Goal: Task Accomplishment & Management: Use online tool/utility

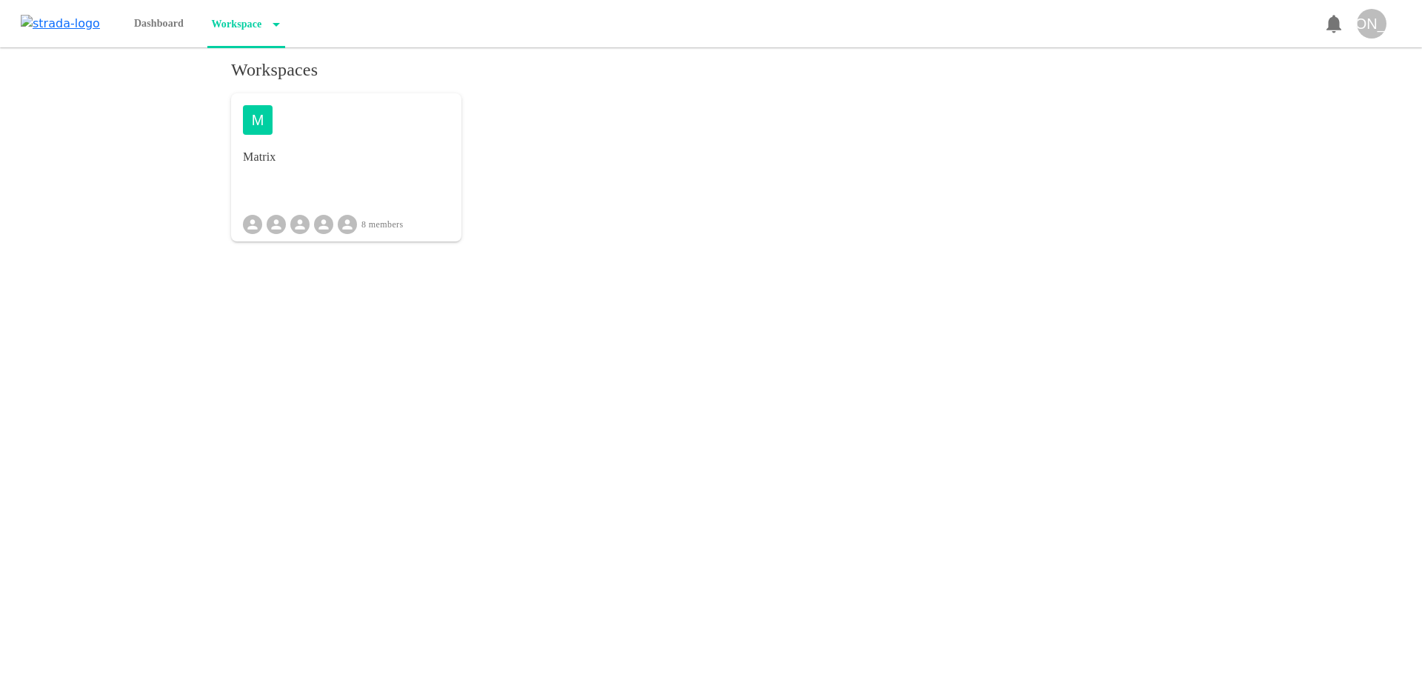
click at [368, 167] on div "M Matrix 8 members" at bounding box center [346, 167] width 230 height 148
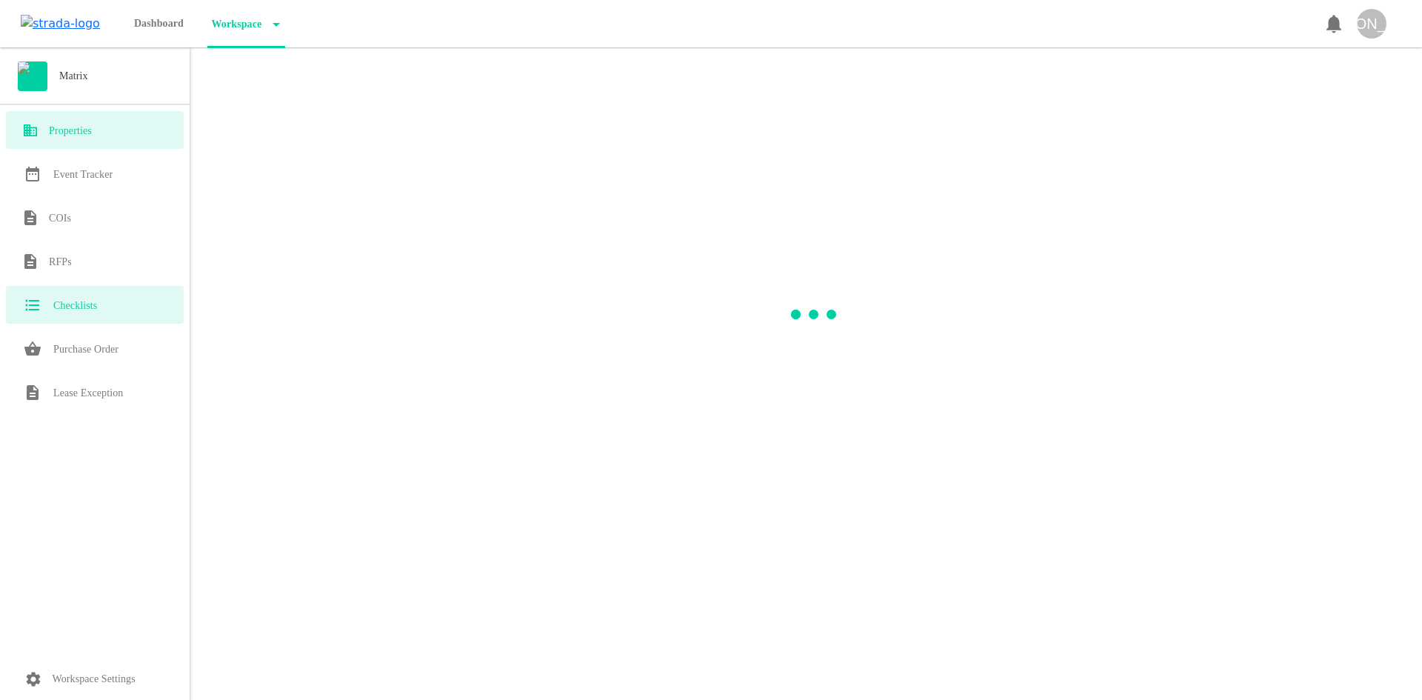
click at [95, 314] on h6 "Checklists" at bounding box center [75, 306] width 44 height 18
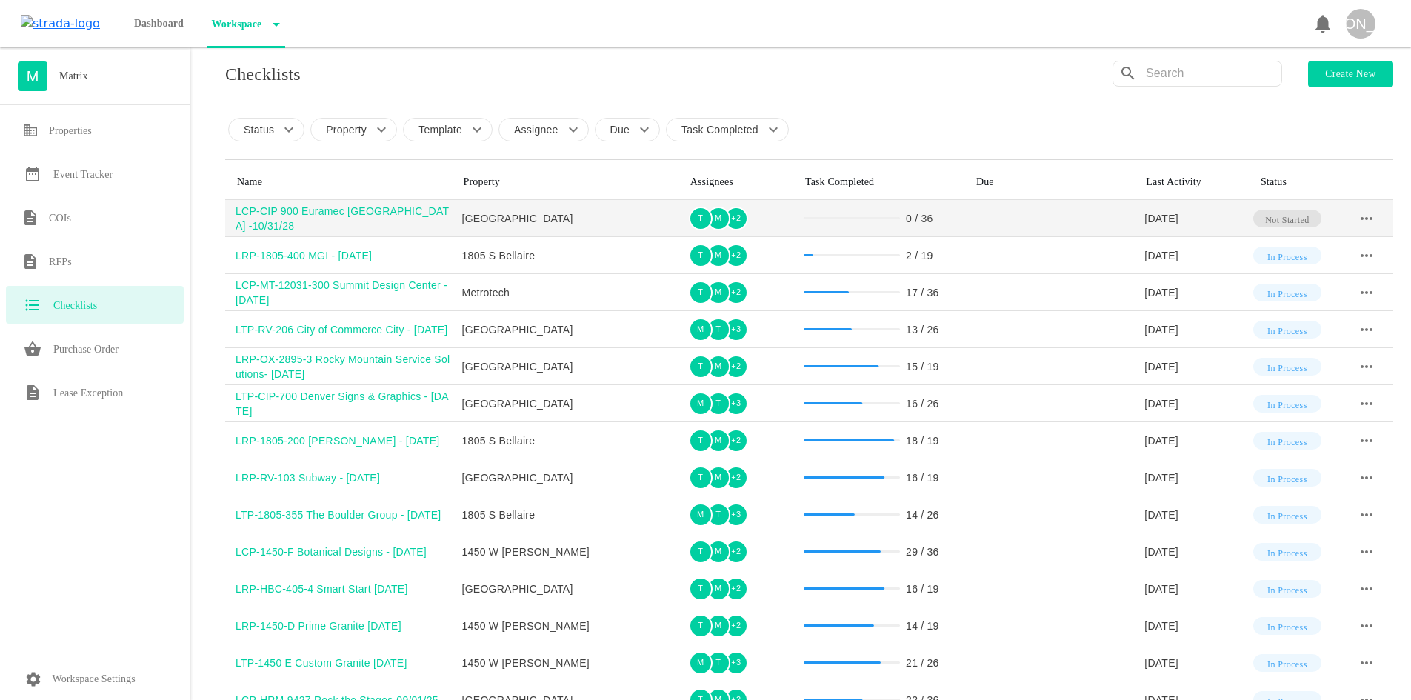
click at [303, 218] on div "LCP-CIP 900 Euramec [GEOGRAPHIC_DATA] -10/31/28" at bounding box center [343, 219] width 216 height 30
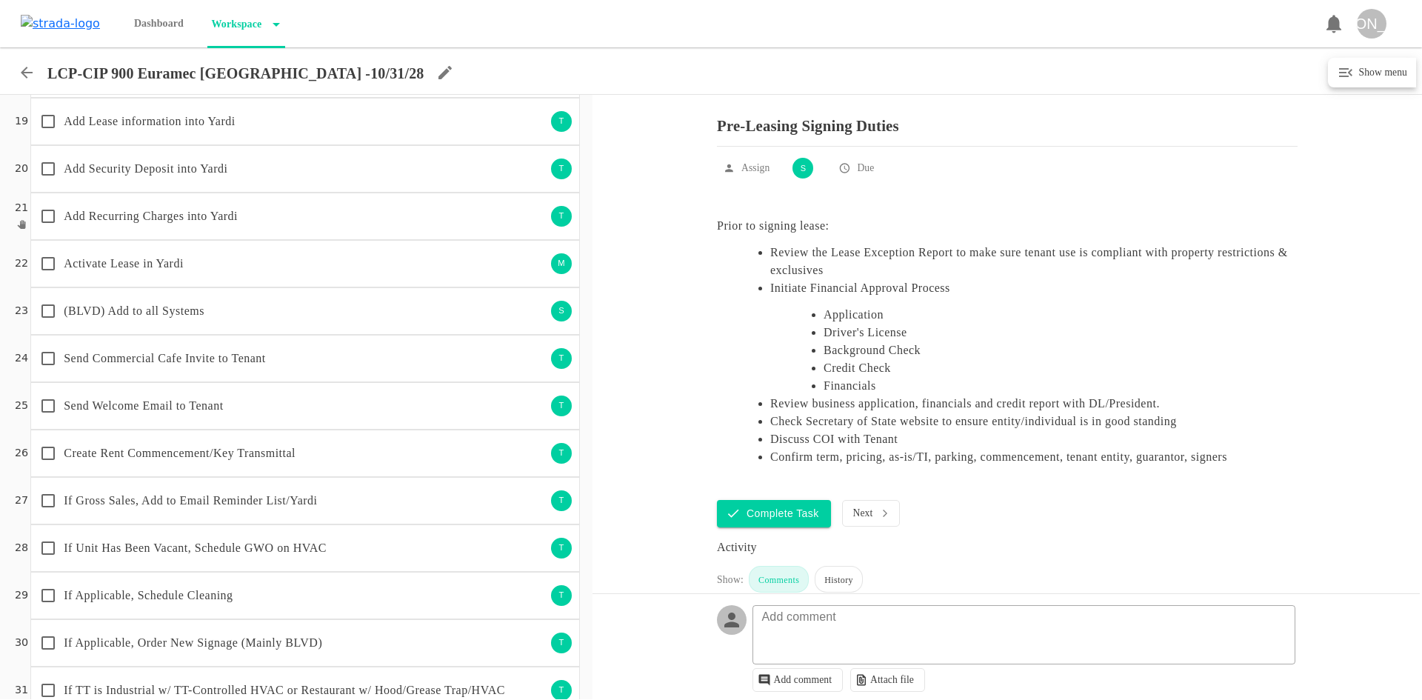
scroll to position [889, 0]
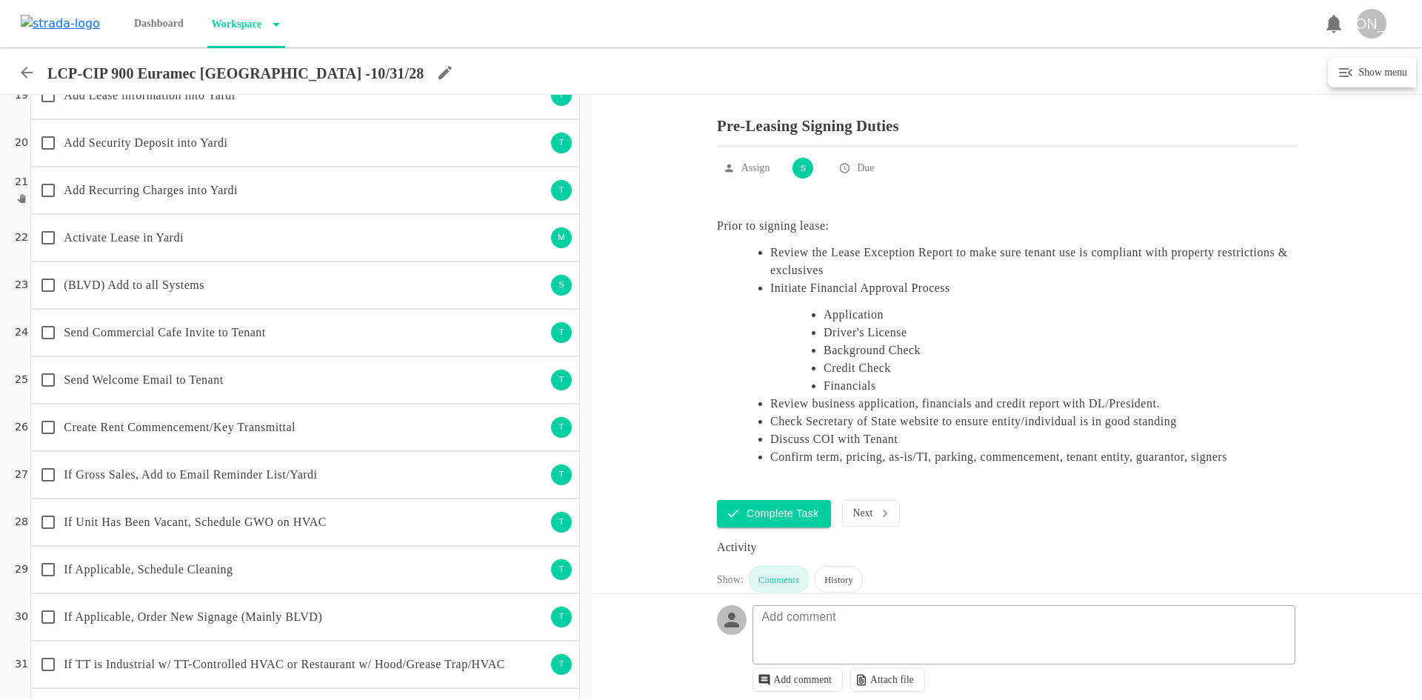
click at [256, 333] on p "Send Commercial Cafe Invite to Tenant" at bounding box center [305, 333] width 482 height 18
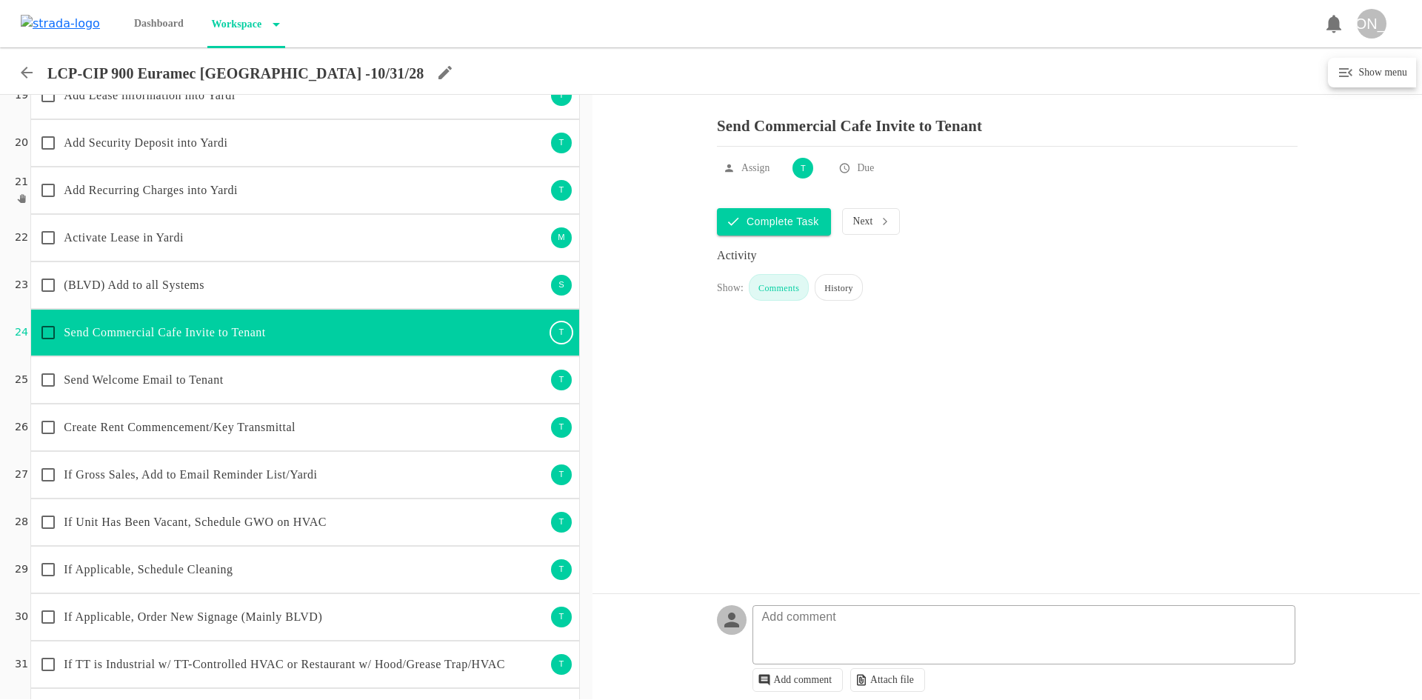
click at [101, 394] on div "Send Welcome Email to Tenant" at bounding box center [289, 379] width 513 height 31
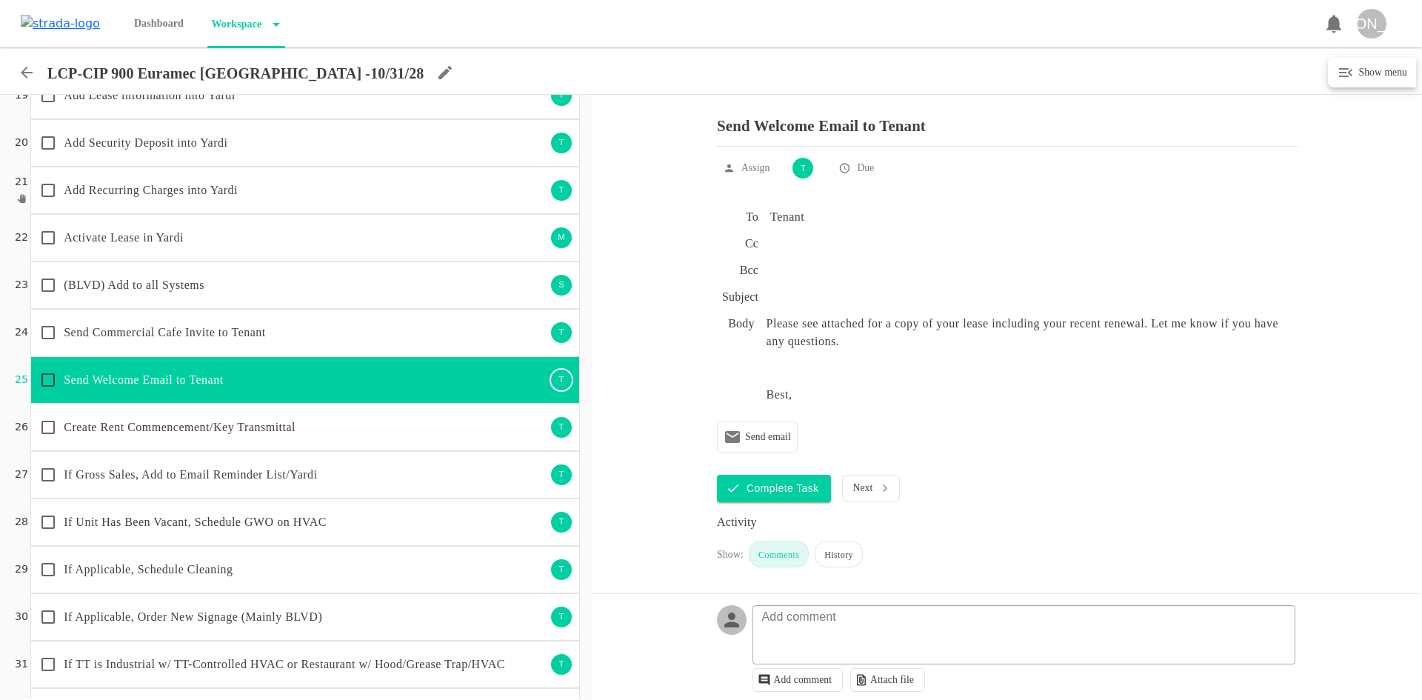
click at [129, 436] on div "Create Rent Commencement/Key Transmittal" at bounding box center [289, 427] width 513 height 31
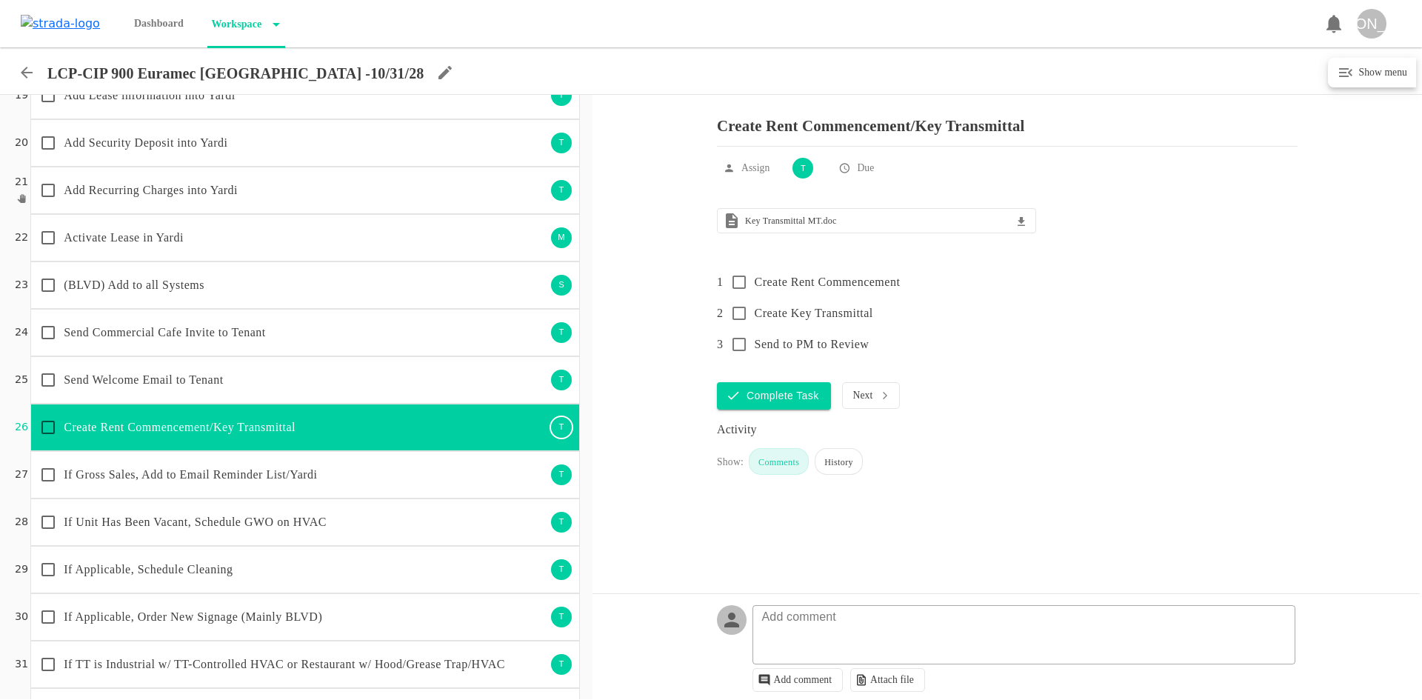
click at [130, 474] on p "If Gross Sales, Add to Email Reminder List/Yardi" at bounding box center [305, 475] width 482 height 18
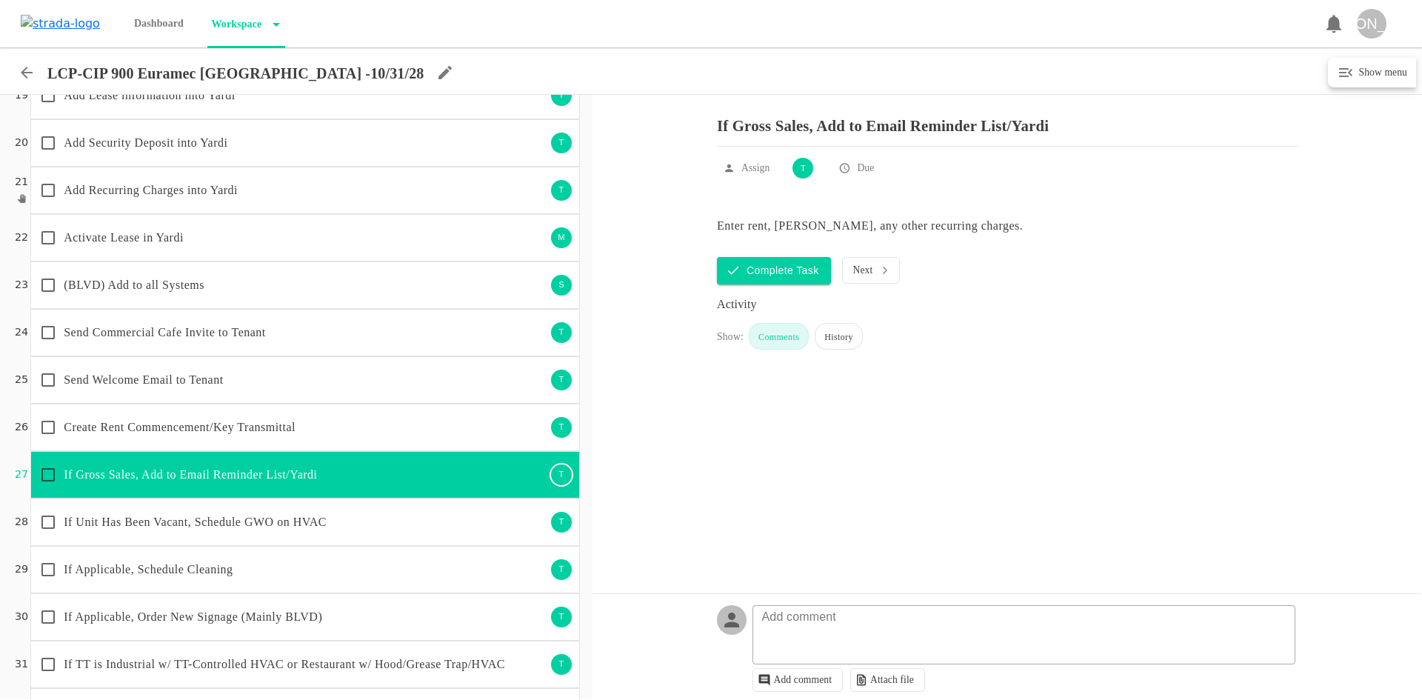
click at [403, 516] on p "If Unit Has Been Vacant, Schedule GWO on HVAC" at bounding box center [305, 522] width 482 height 18
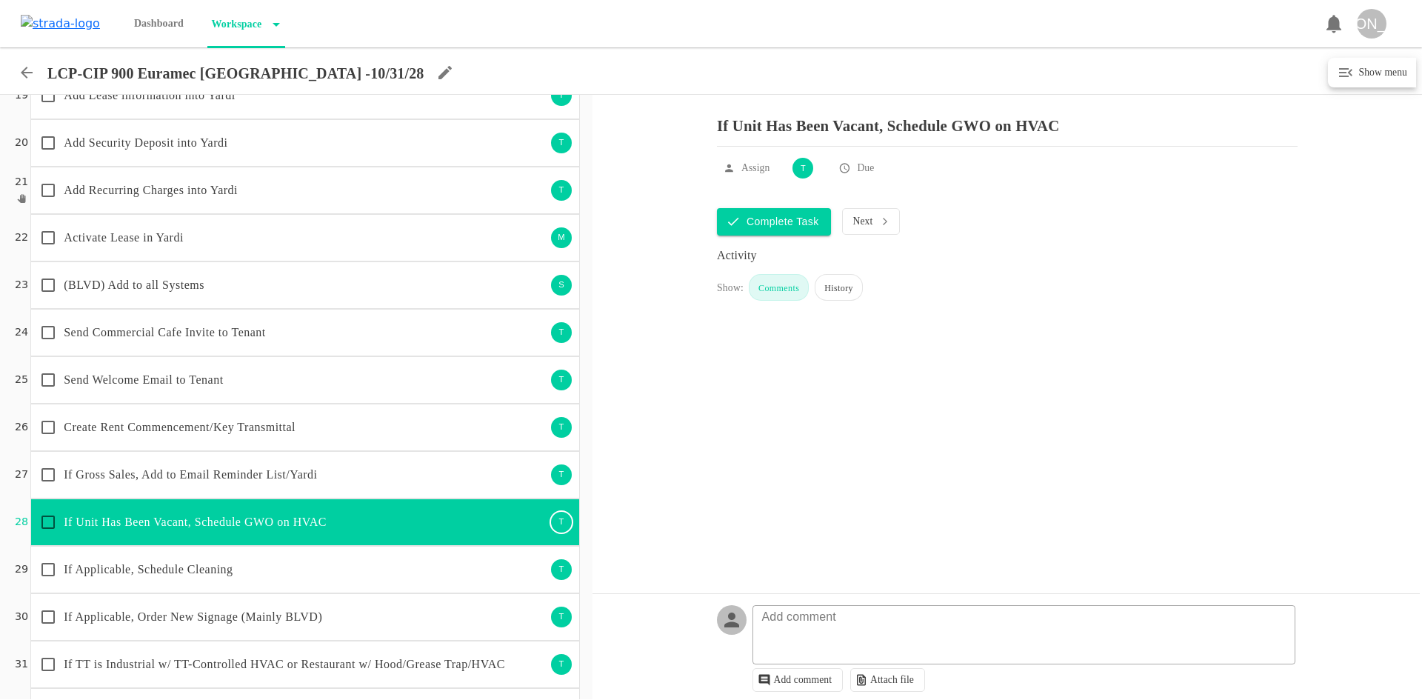
click at [214, 570] on p "If Applicable, Schedule Cleaning" at bounding box center [305, 570] width 482 height 18
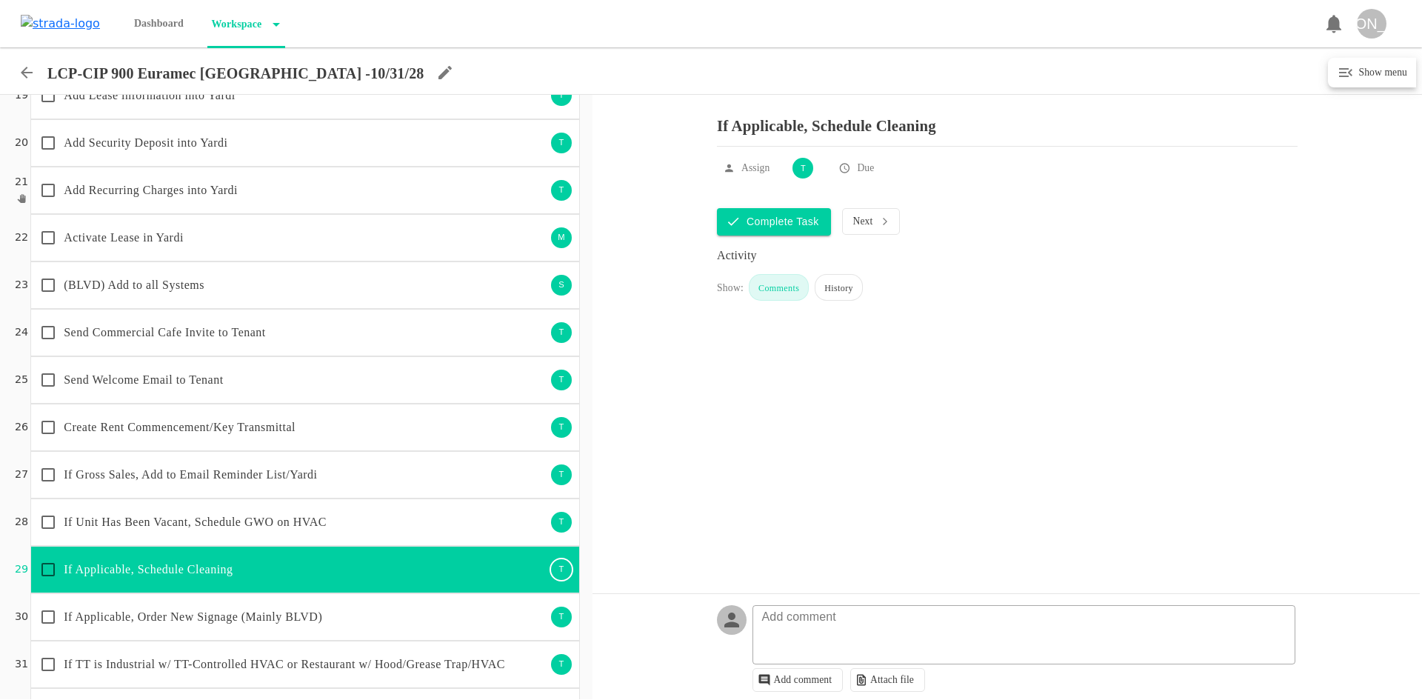
click at [243, 609] on p "If Applicable, Order New Signage (Mainly BLVD)" at bounding box center [305, 617] width 482 height 18
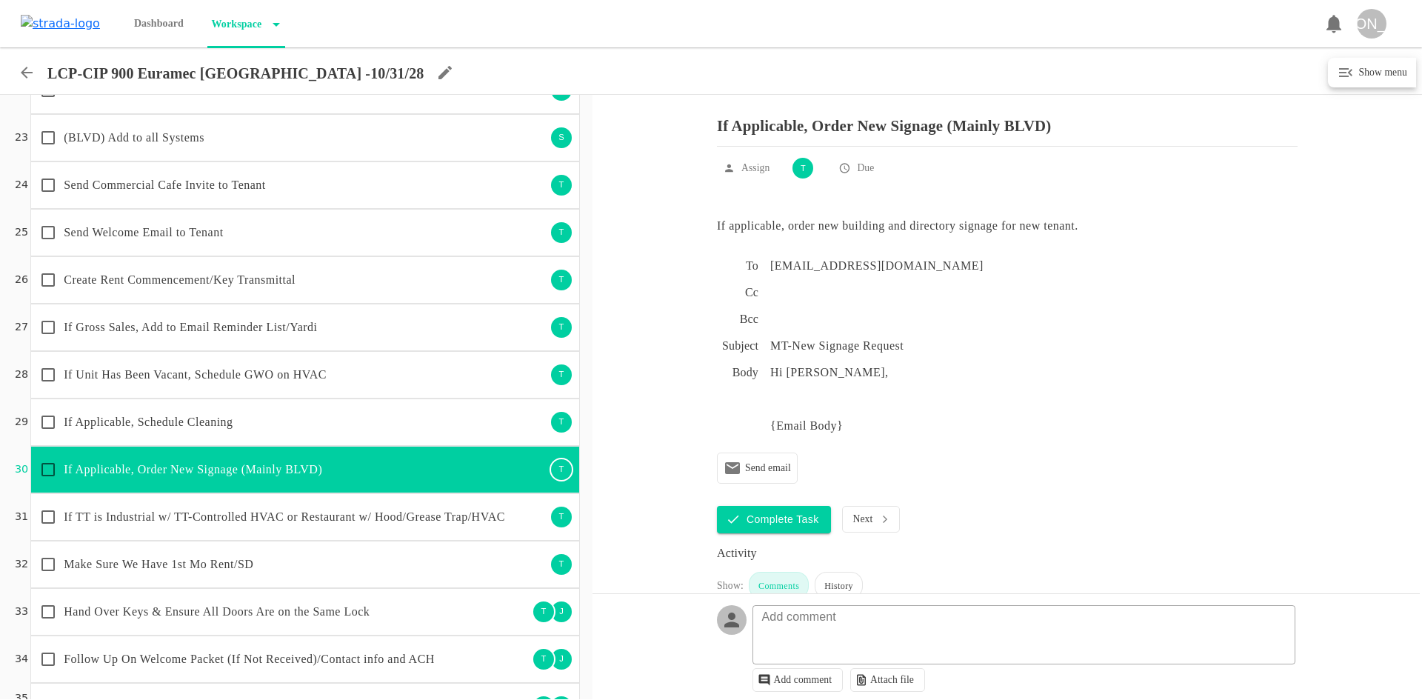
scroll to position [1127, 0]
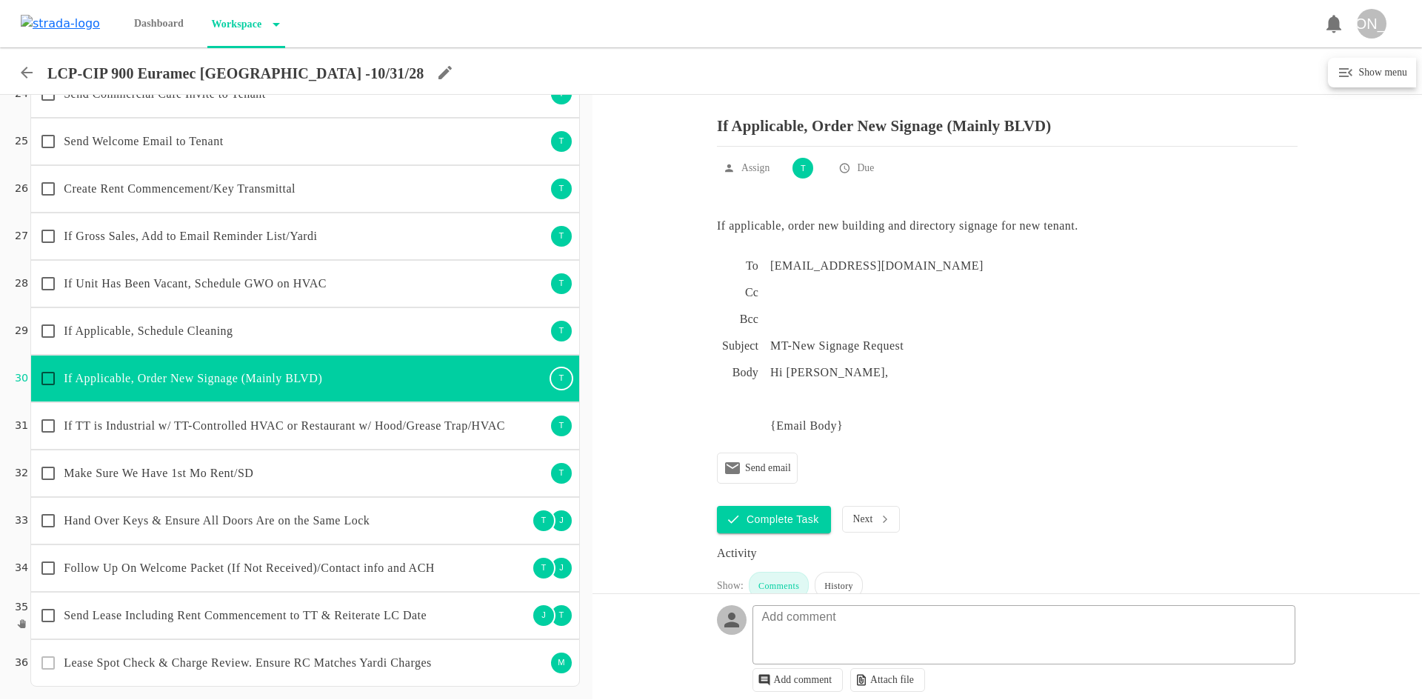
click at [316, 429] on p "If TT is Industrial w/ TT-Controlled HVAC or Restaurant w/ Hood/Grease Trap/HVAC" at bounding box center [305, 426] width 482 height 18
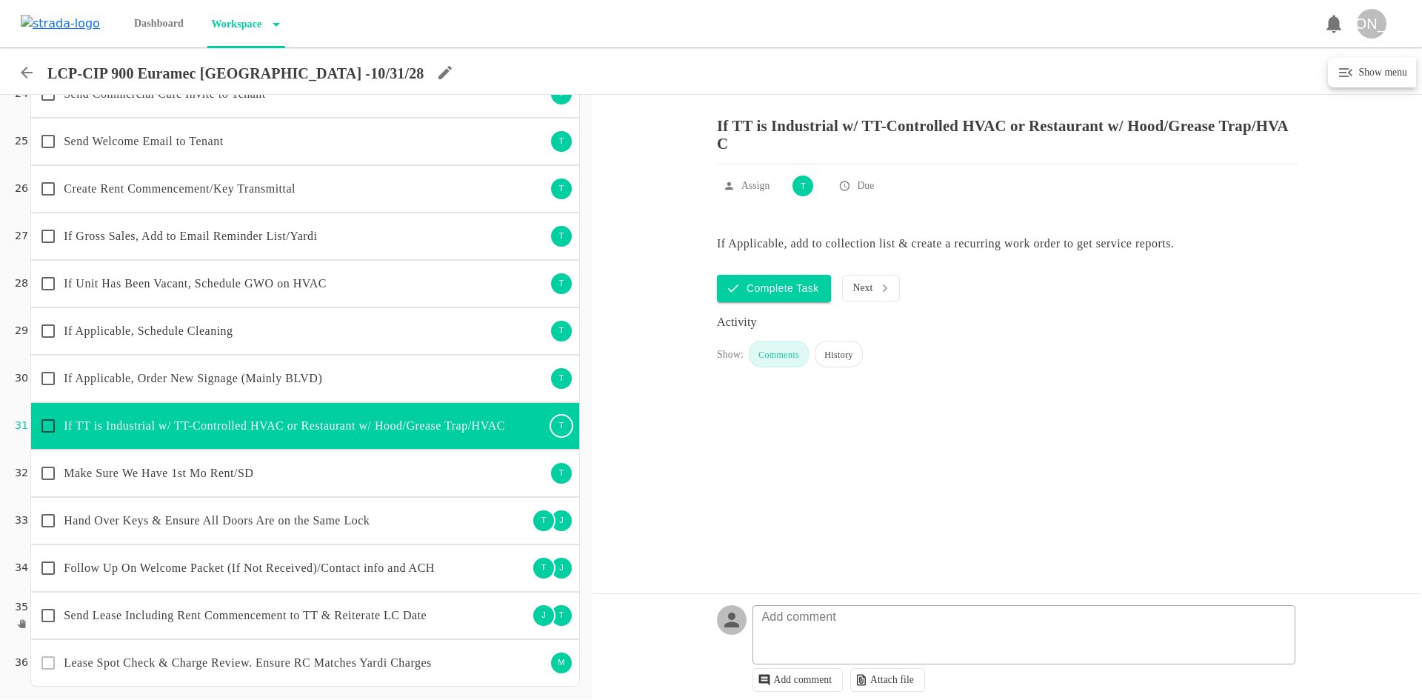
click at [50, 421] on input "checkbox" at bounding box center [48, 425] width 31 height 31
checkbox input "true"
click at [201, 480] on p "Make Sure We Have 1st Mo Rent/SD" at bounding box center [305, 473] width 482 height 18
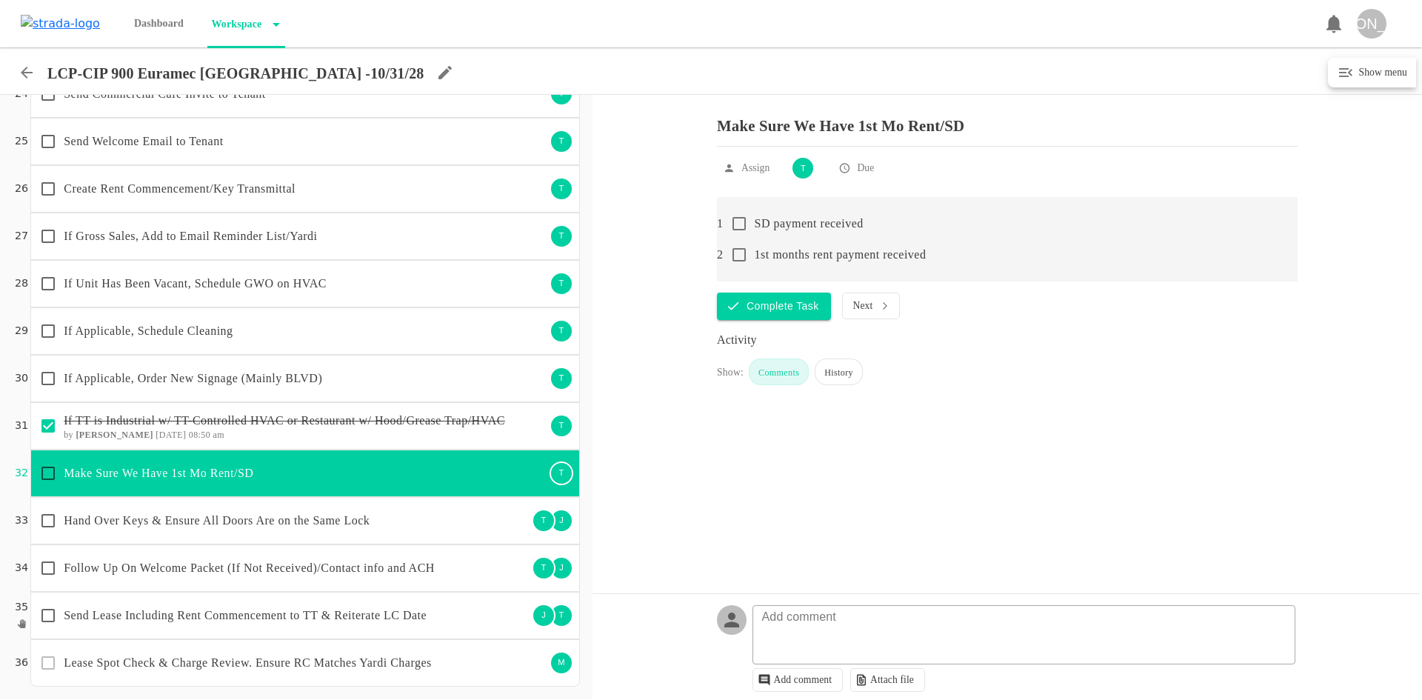
click at [740, 234] on input "checkbox" at bounding box center [738, 223] width 31 height 31
checkbox input "true"
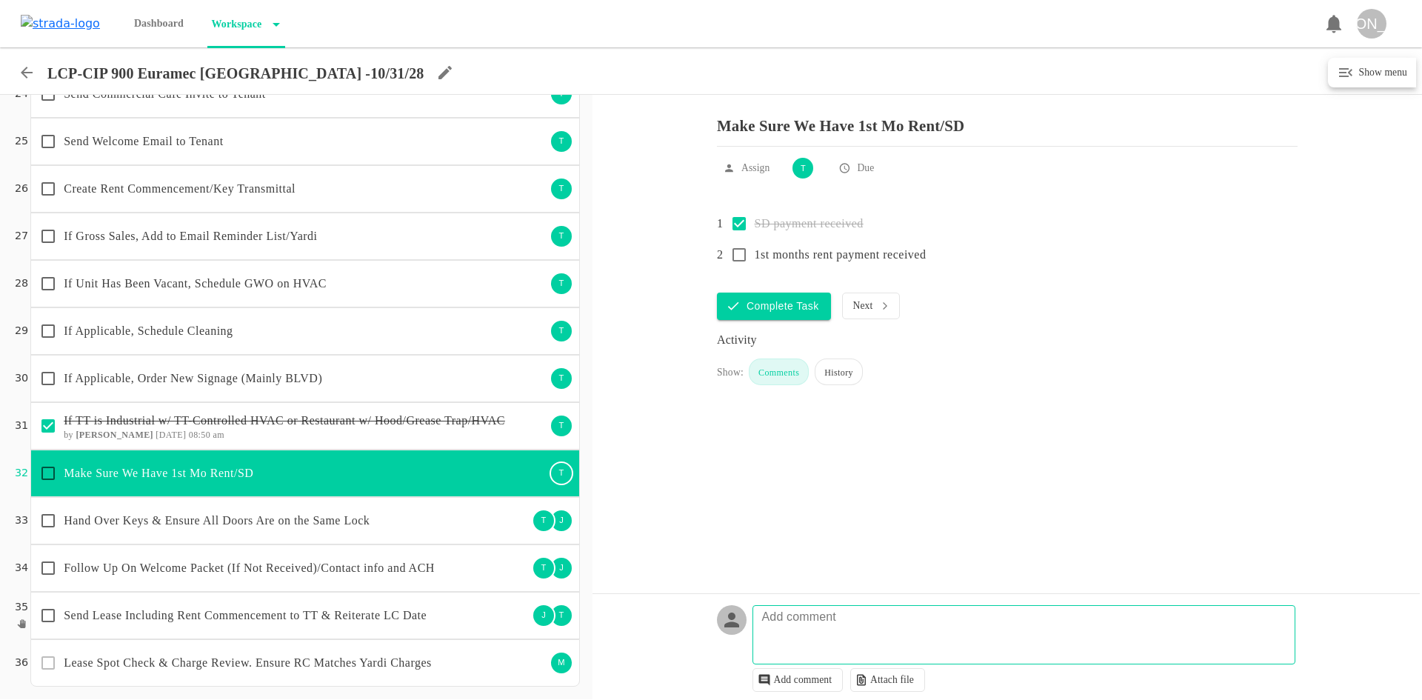
click at [794, 643] on textarea at bounding box center [1026, 641] width 542 height 43
type textarea "SD check dropped off at office [DATE][DATE]"
click at [1054, 626] on textarea "SD check dropped off at office [DATE][DATE]" at bounding box center [1026, 641] width 542 height 43
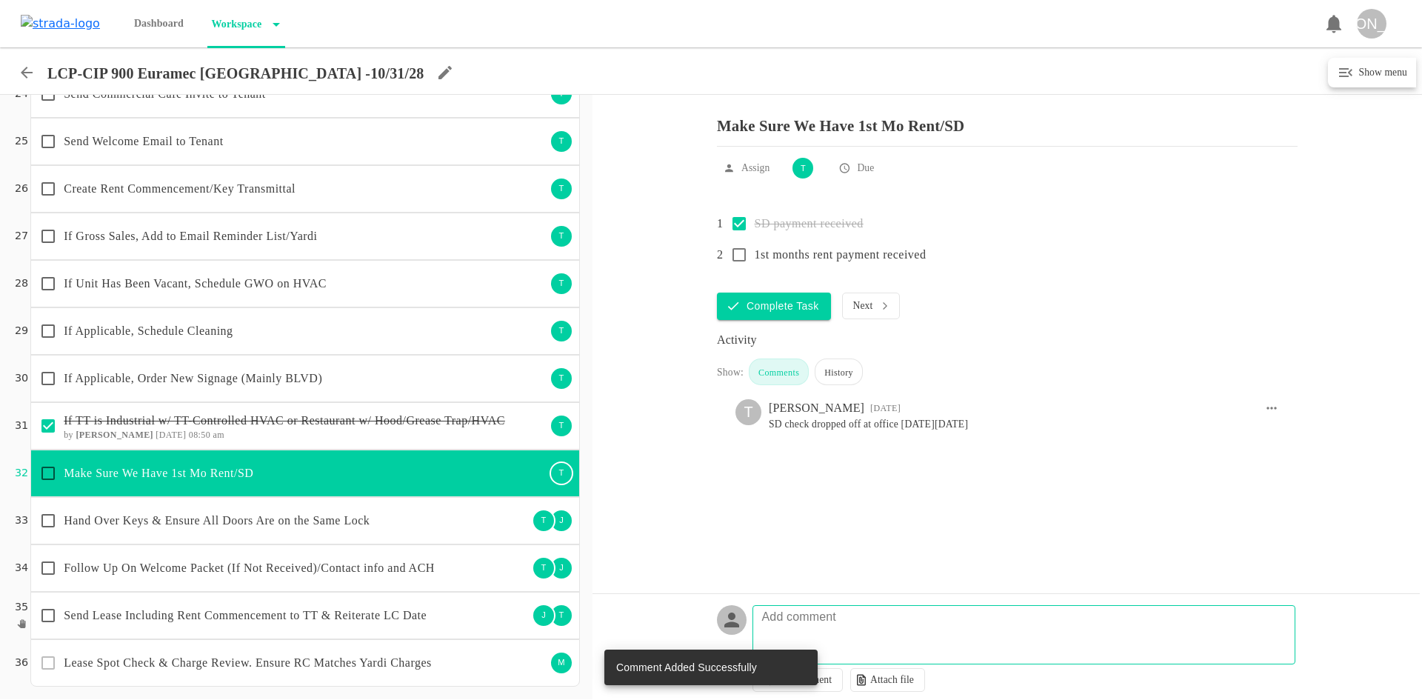
click at [293, 507] on div "Hand Over Keys & Ensure All Doors Are on the Same Lock" at bounding box center [280, 520] width 495 height 31
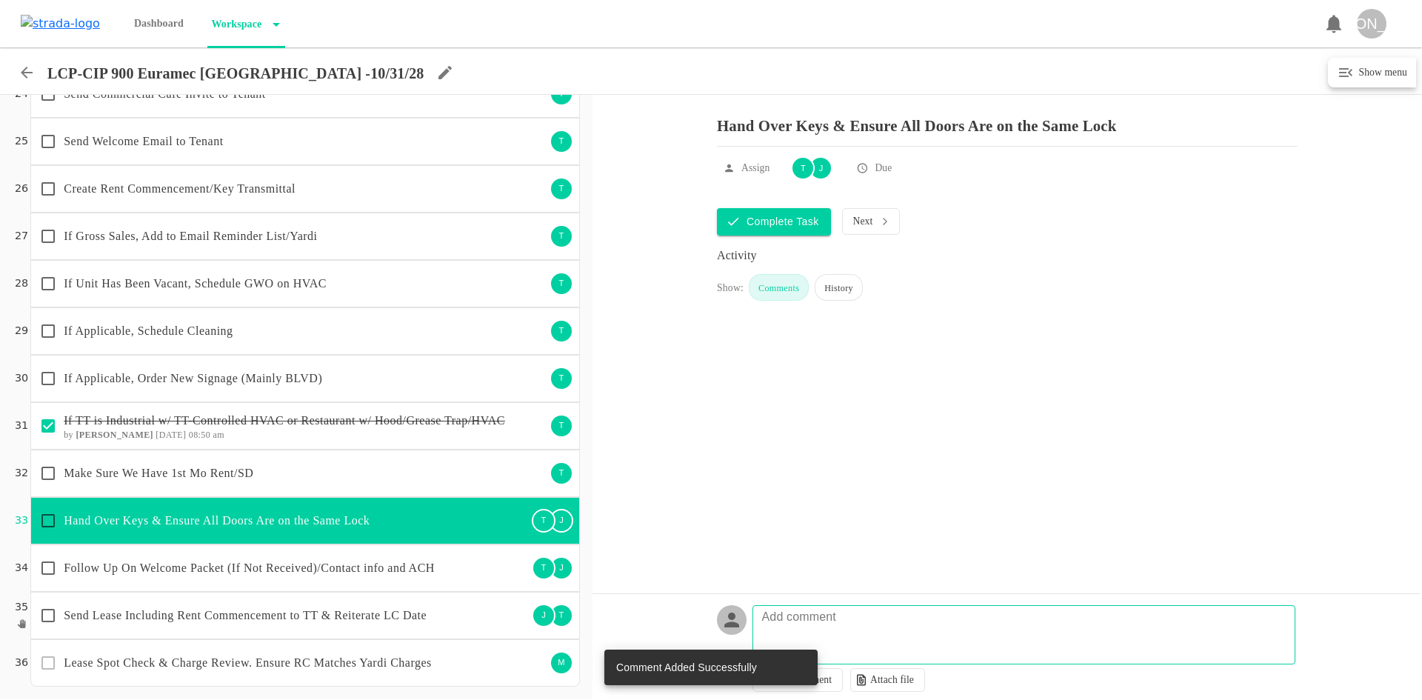
drag, startPoint x: 885, startPoint y: 646, endPoint x: 899, endPoint y: 652, distance: 15.3
click at [891, 652] on textarea at bounding box center [1026, 641] width 542 height 43
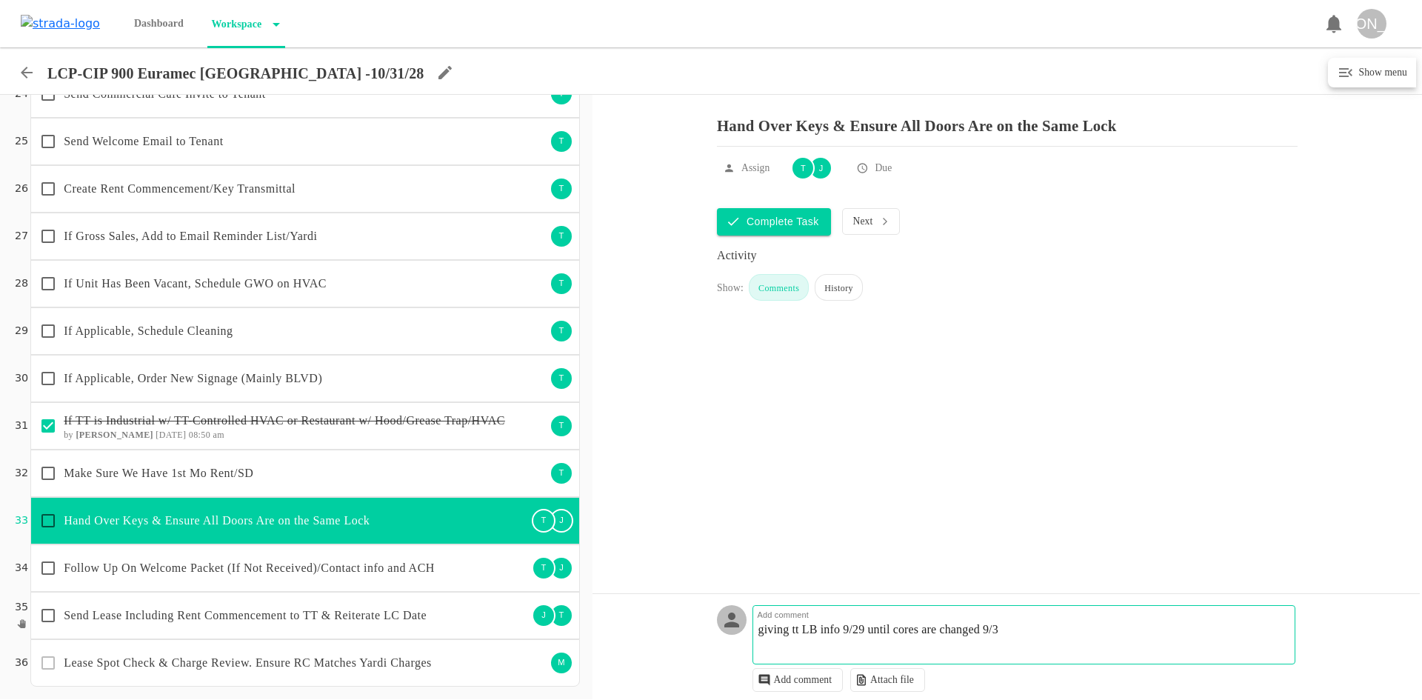
type textarea "giving tt LB info 9/29 until cores are changed 9/30"
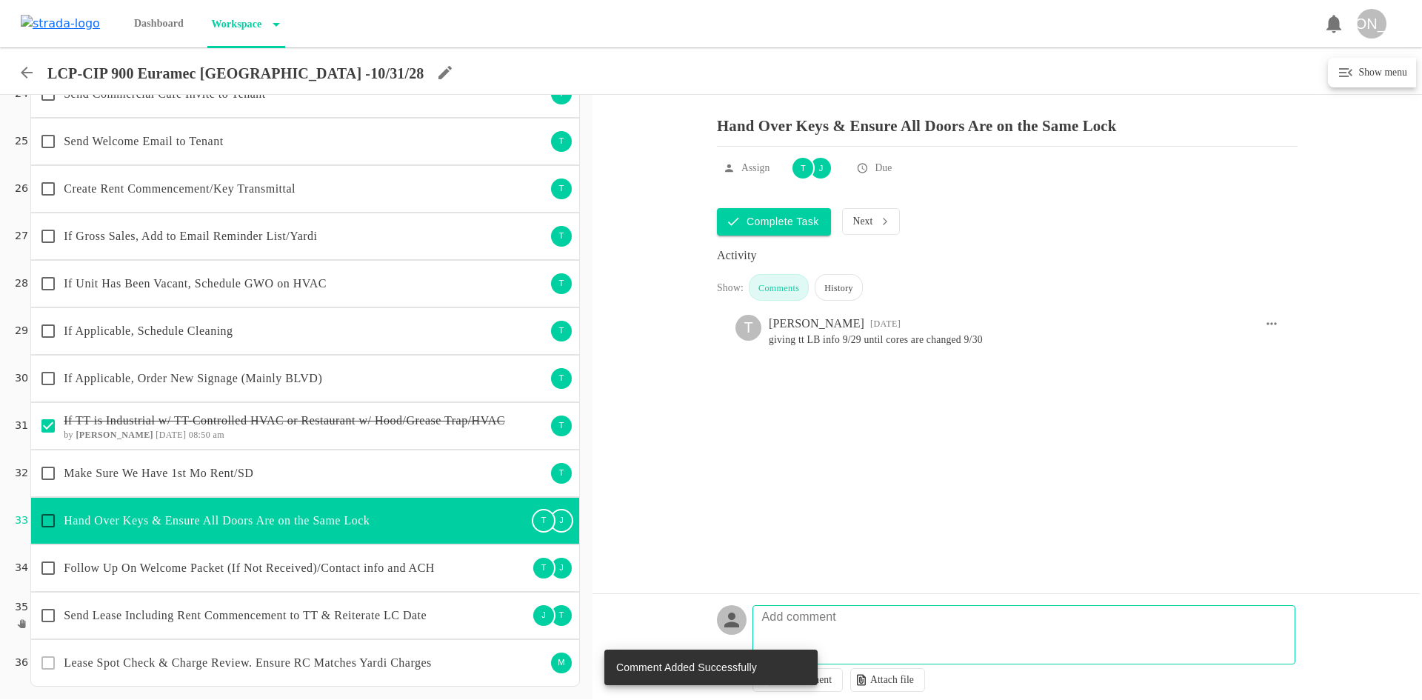
click at [361, 626] on div "Send Lease Including Rent Commencement to TT & Reiterate LC Date" at bounding box center [280, 615] width 495 height 31
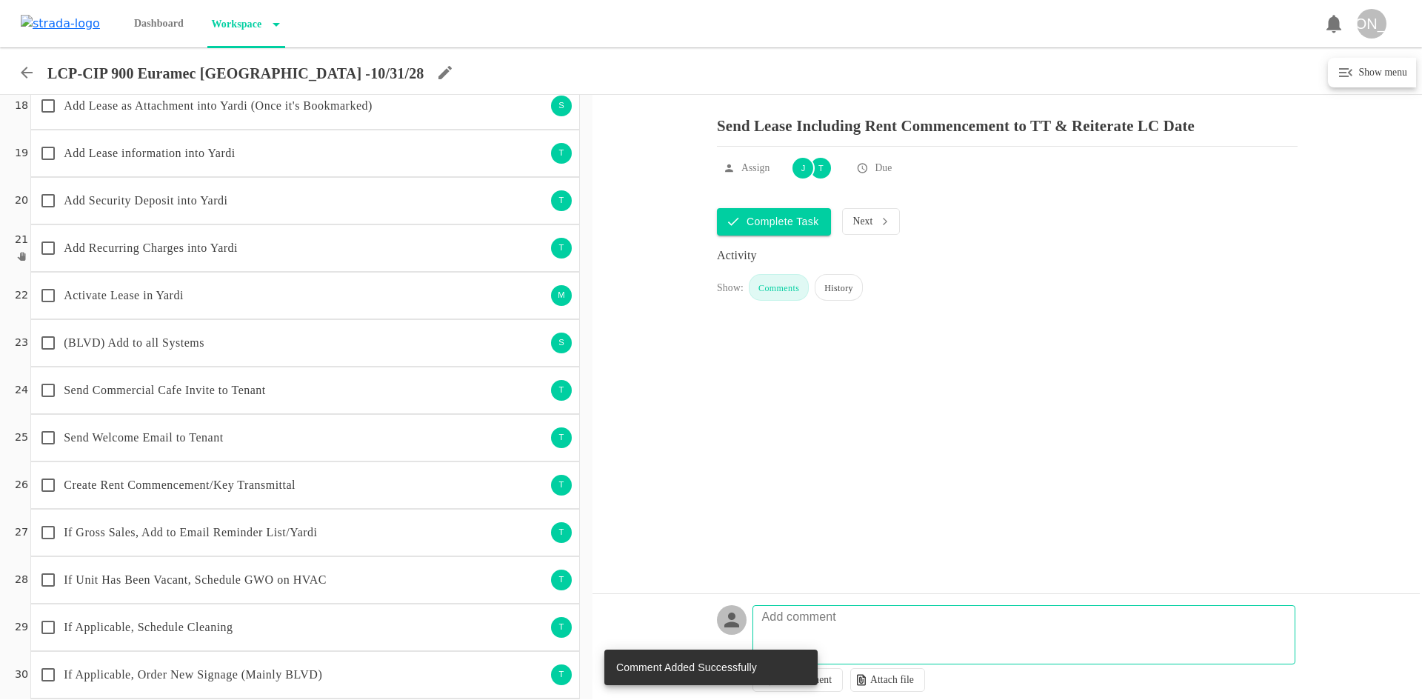
scroll to position [1127, 0]
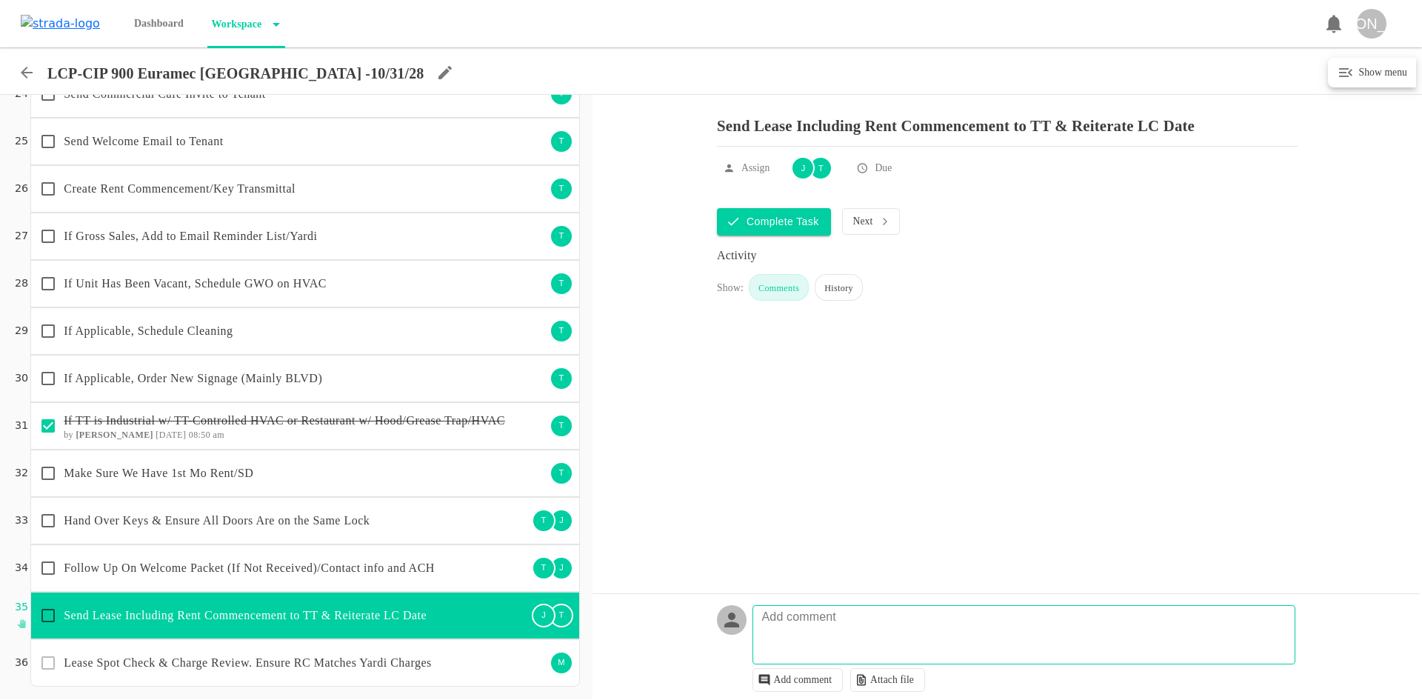
click at [209, 569] on p "Follow Up On Welcome Packet (If Not Received)/Contact info and ACH" at bounding box center [296, 568] width 464 height 18
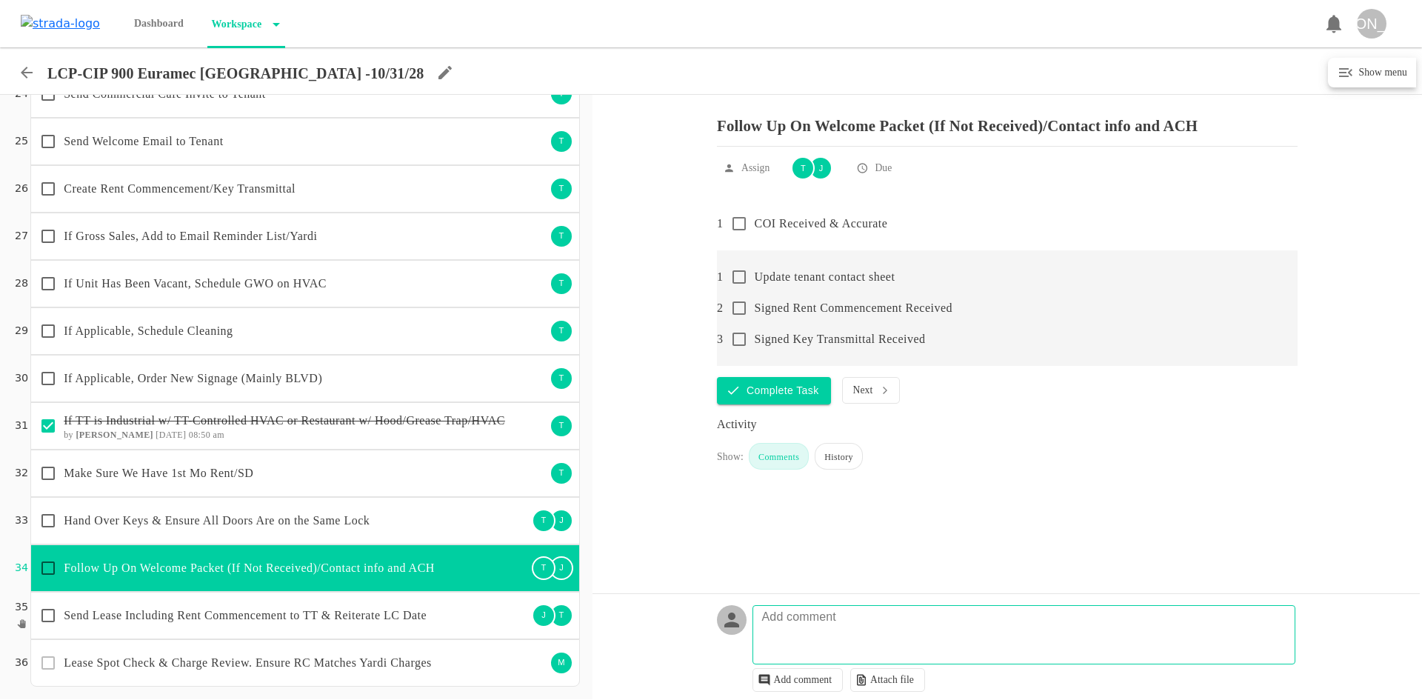
click at [739, 232] on input "checkbox" at bounding box center [738, 223] width 31 height 31
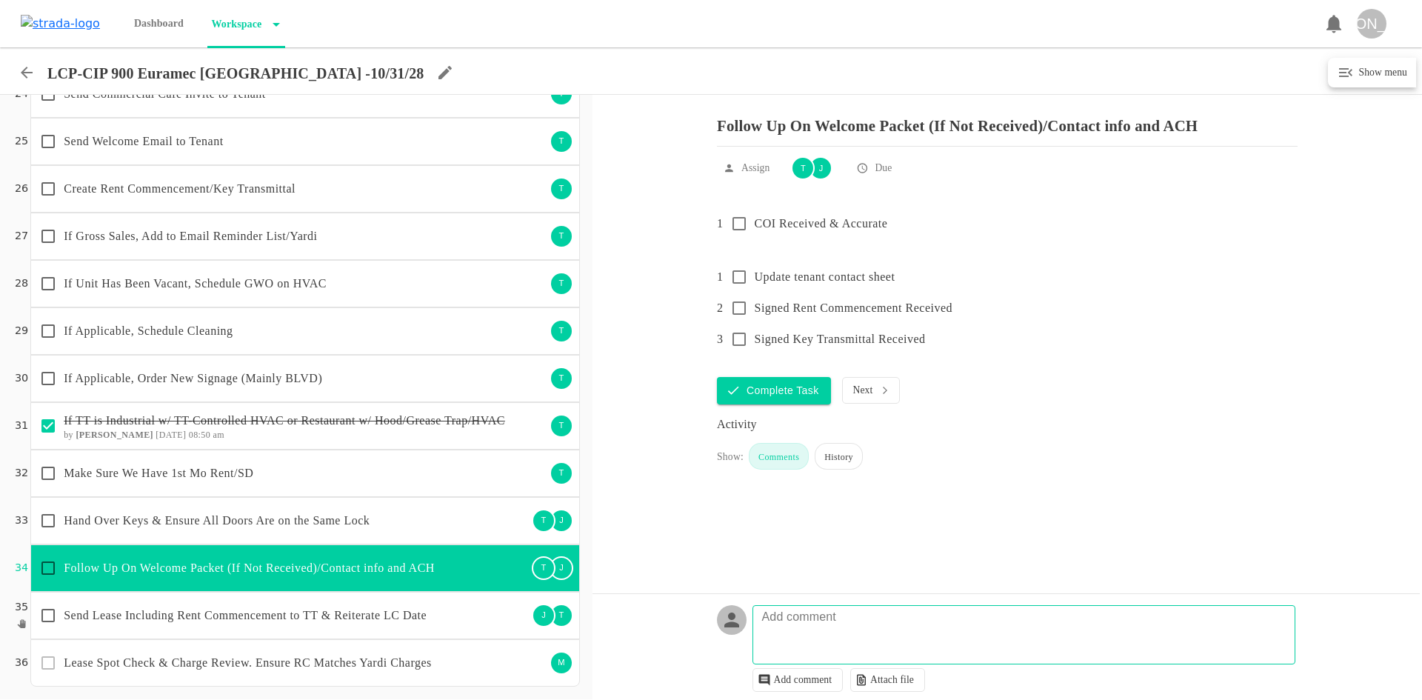
checkbox input "true"
click at [947, 629] on textarea at bounding box center [1026, 641] width 542 height 43
type textarea "tt working on updating wording for description of ops, otherwise its g2g"
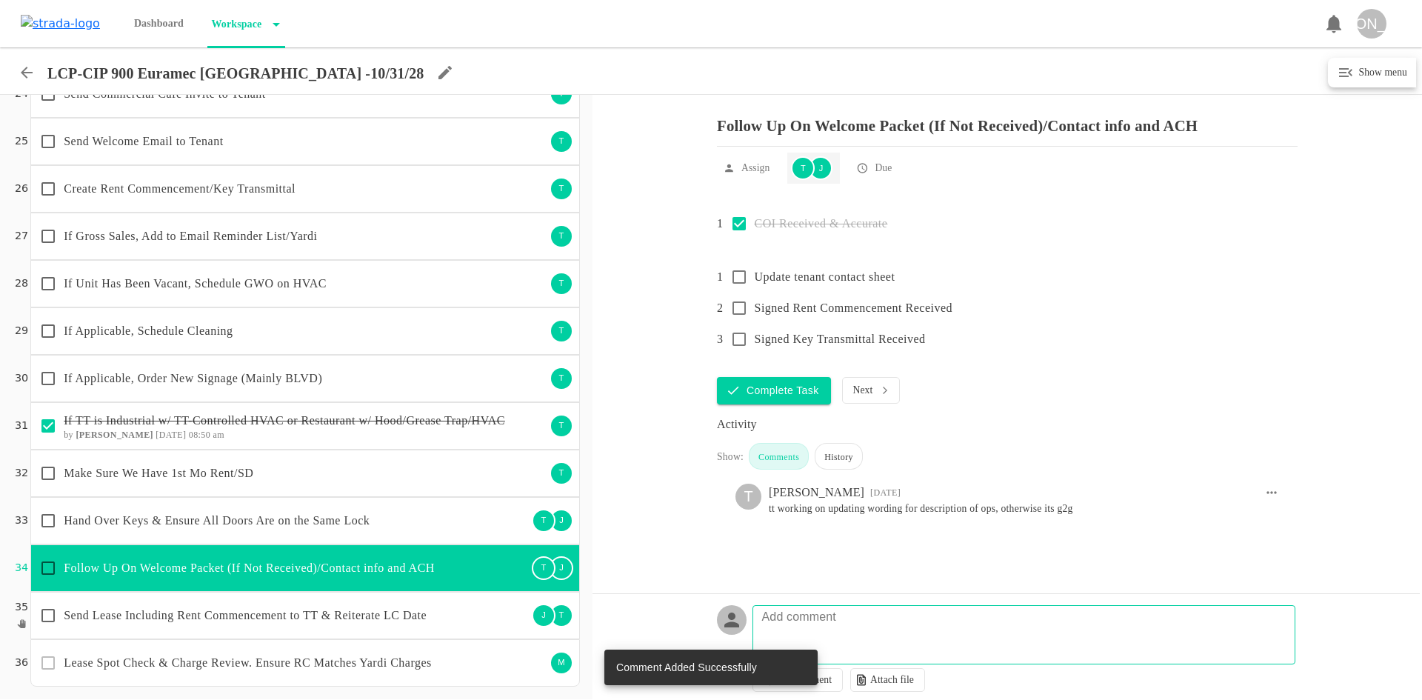
click at [805, 177] on div "T" at bounding box center [803, 168] width 24 height 24
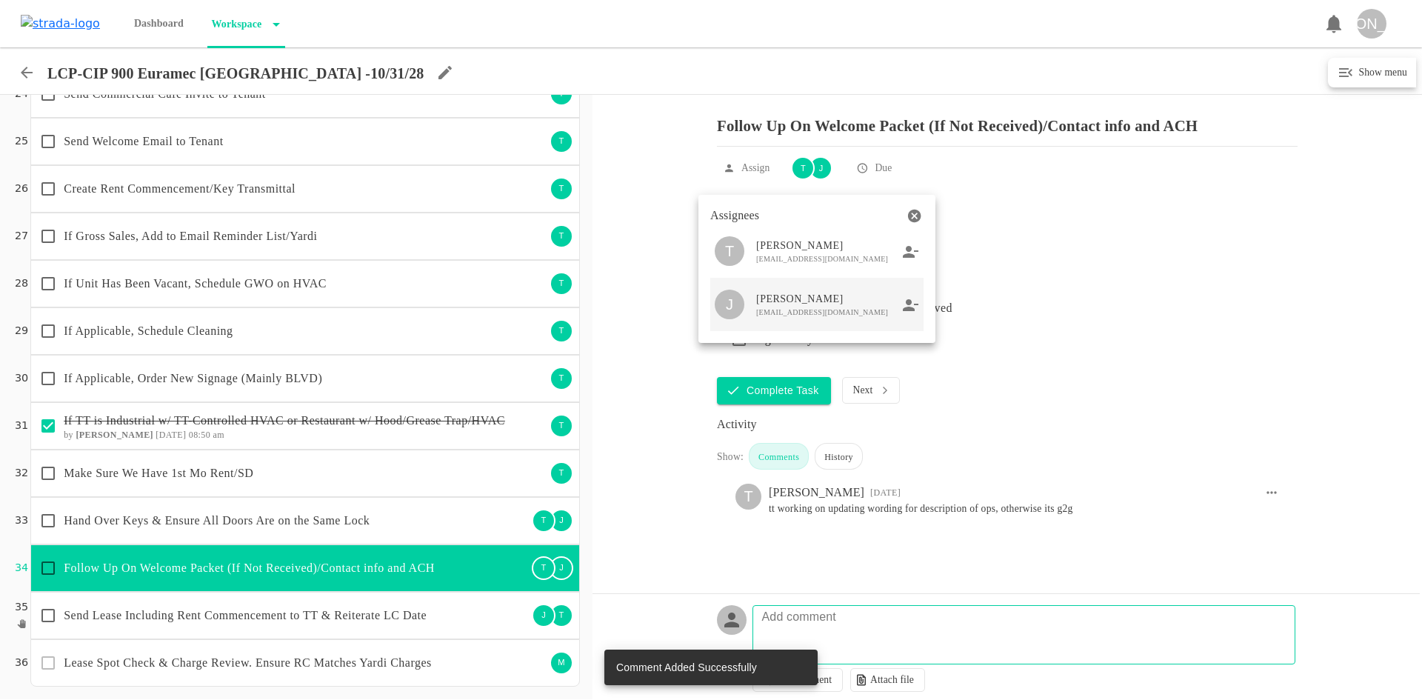
click at [904, 304] on icon at bounding box center [911, 304] width 16 height 13
click at [474, 507] on div at bounding box center [711, 350] width 1422 height 700
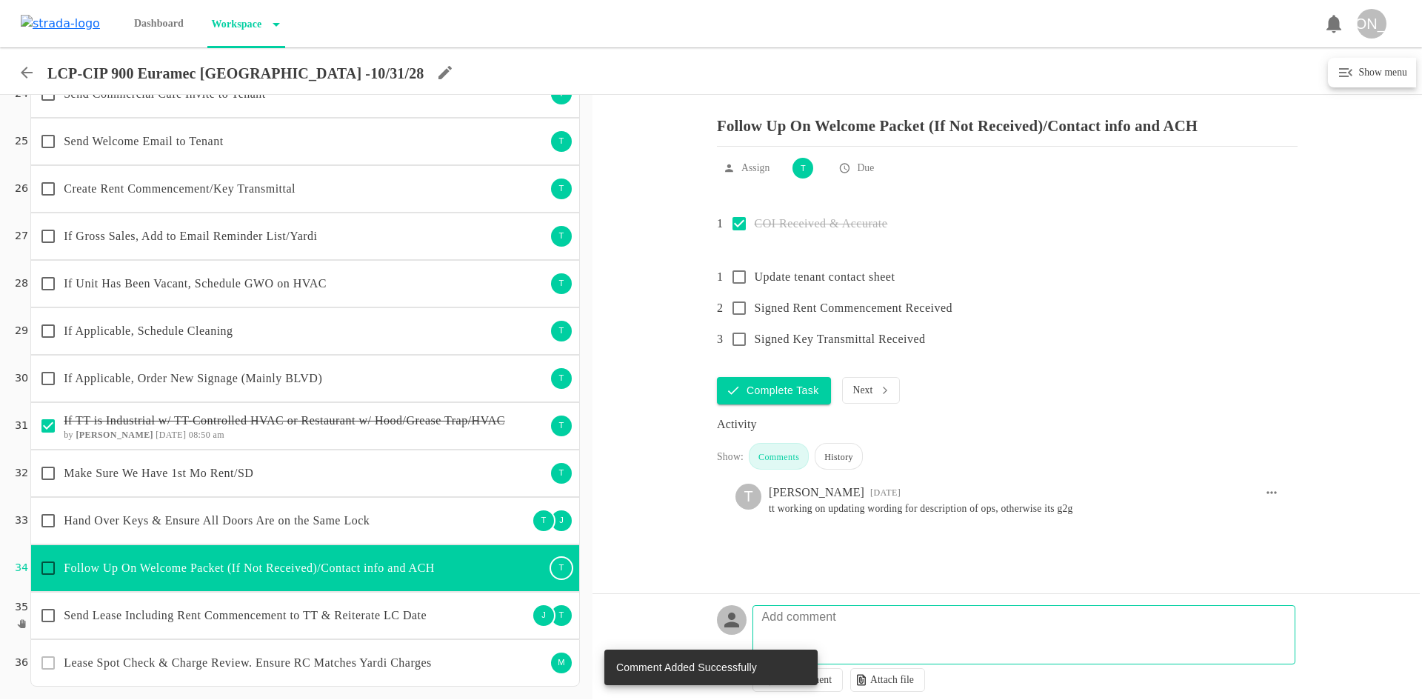
click at [532, 520] on div "T" at bounding box center [544, 521] width 24 height 24
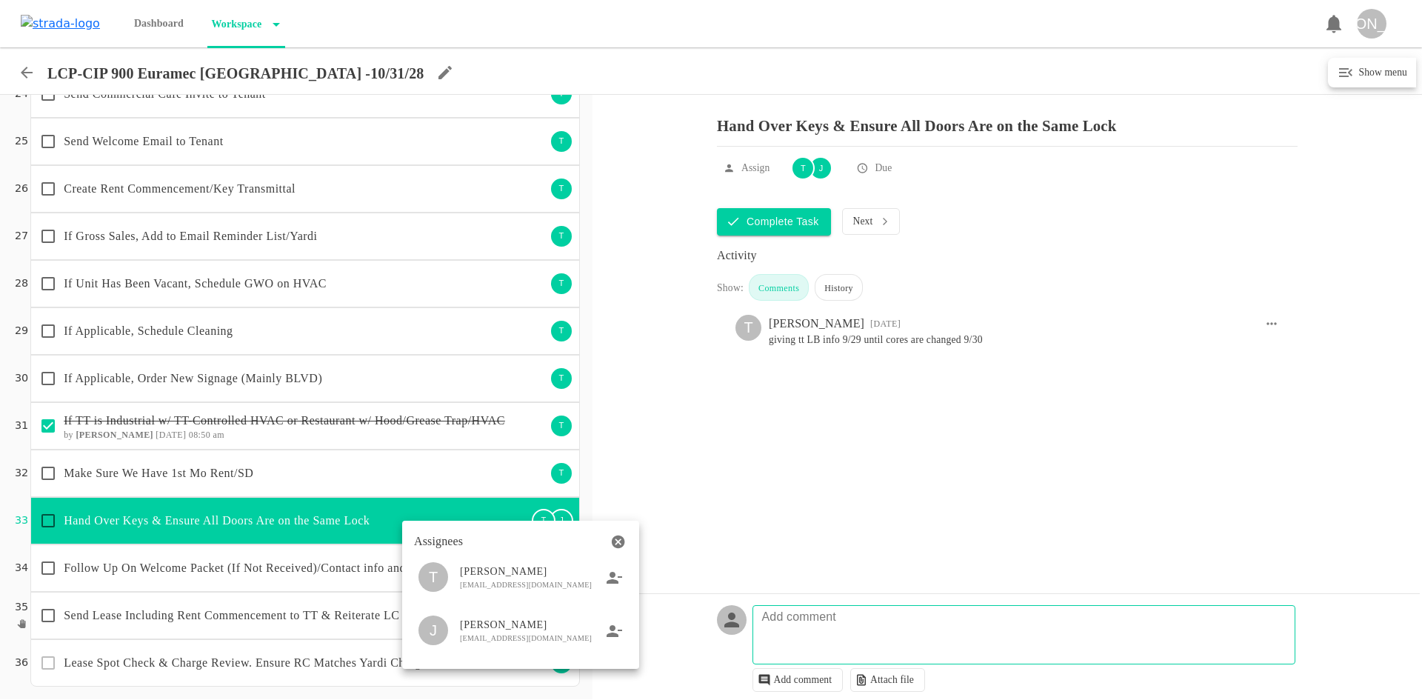
click at [611, 632] on icon at bounding box center [614, 630] width 16 height 13
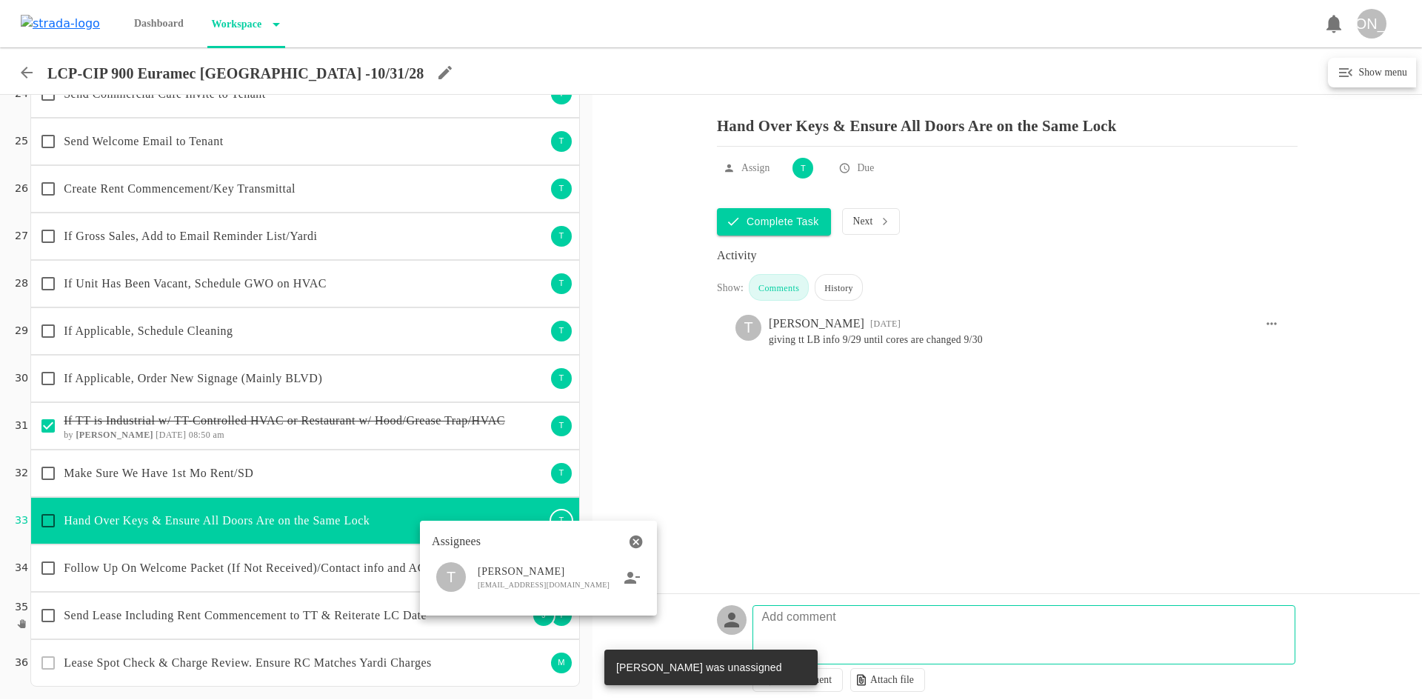
click at [445, 550] on span "Assignees" at bounding box center [456, 541] width 49 height 18
click at [370, 612] on div at bounding box center [711, 350] width 1422 height 700
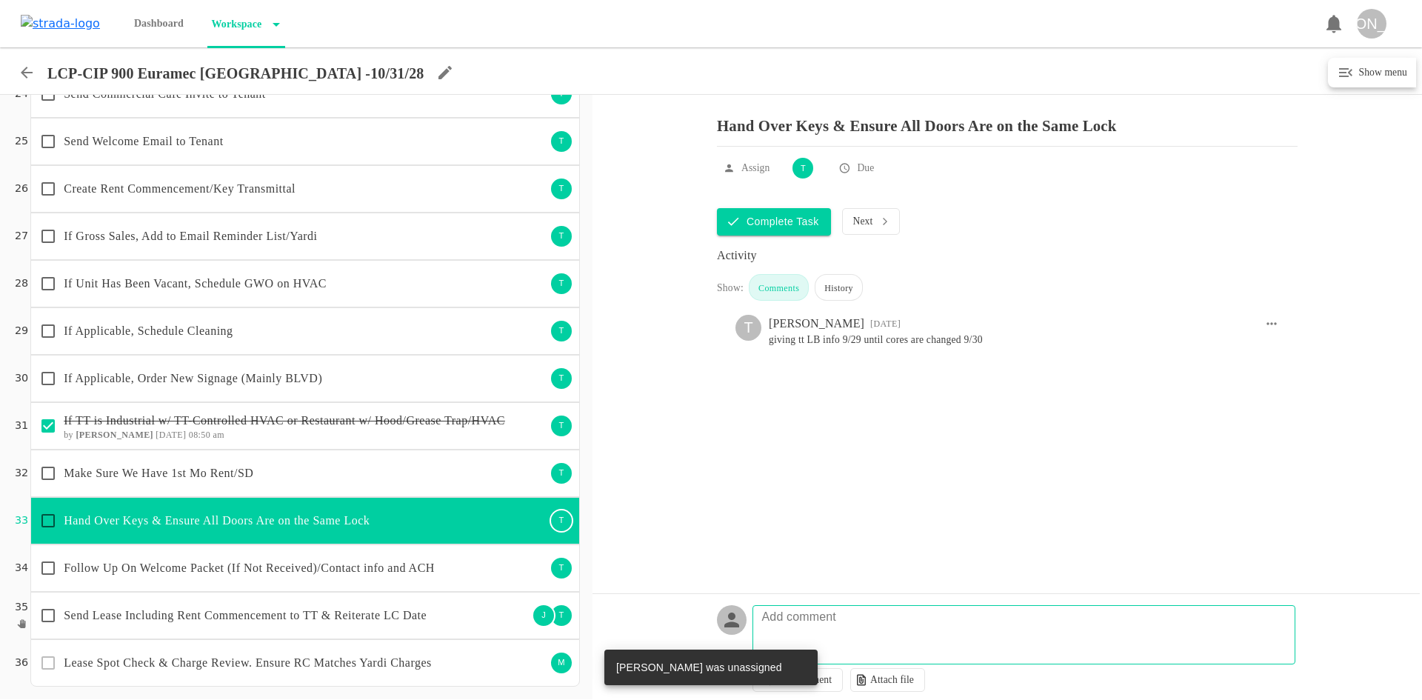
click at [549, 613] on div "T" at bounding box center [561, 615] width 24 height 24
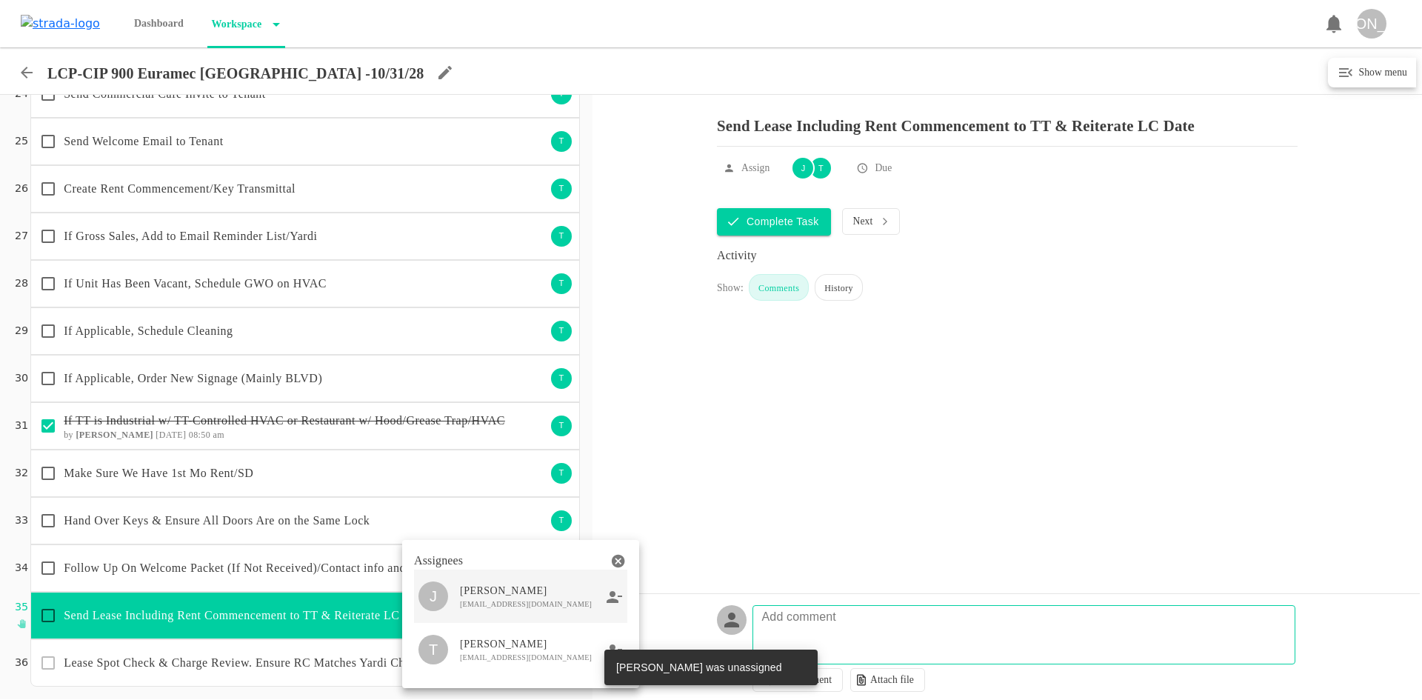
click at [612, 602] on icon at bounding box center [614, 596] width 16 height 12
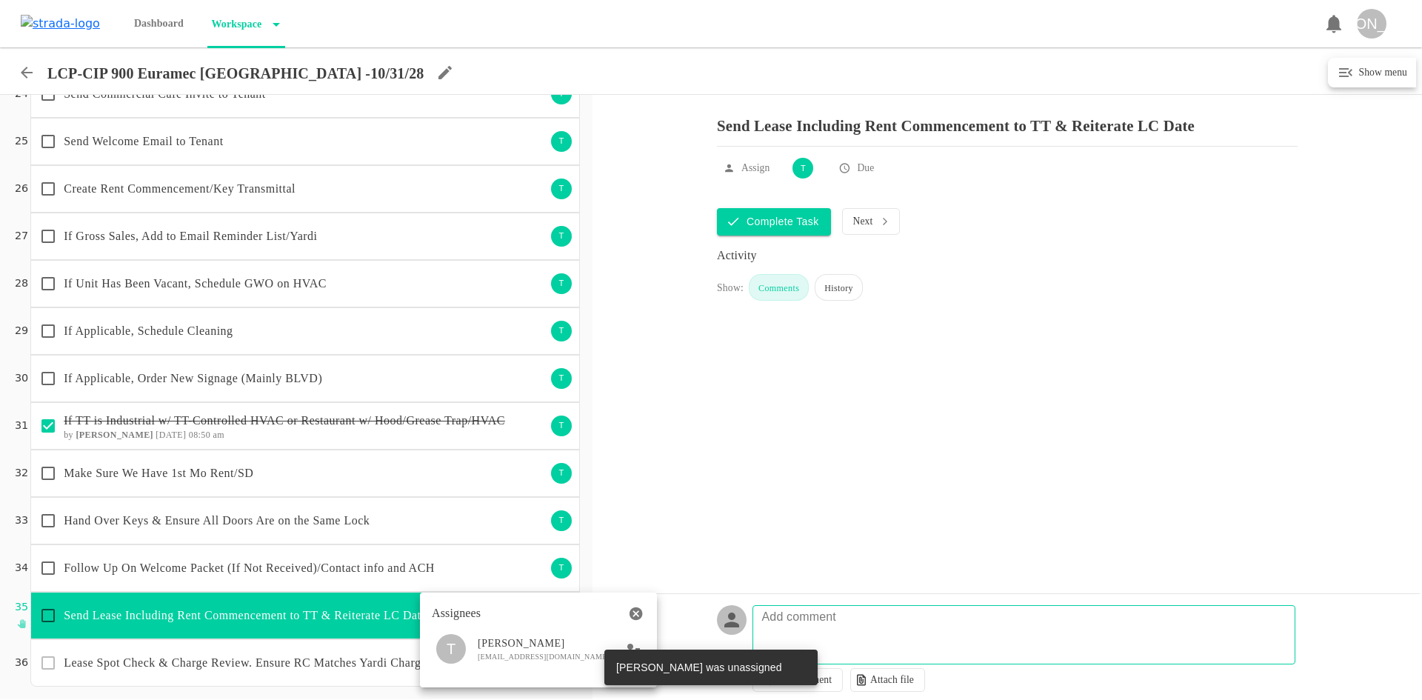
click at [444, 567] on div at bounding box center [711, 350] width 1422 height 700
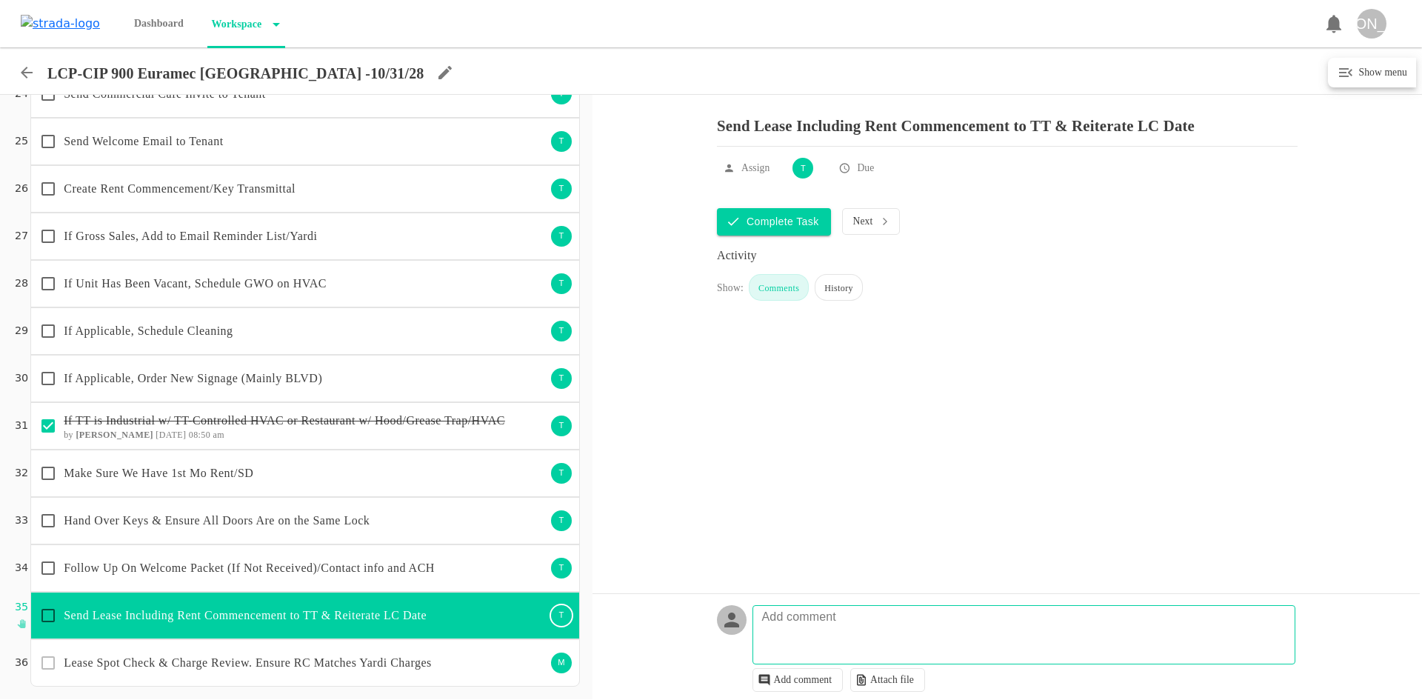
click at [241, 557] on div "Follow Up On Welcome Packet (If Not Received)/Contact info and ACH" at bounding box center [289, 567] width 513 height 31
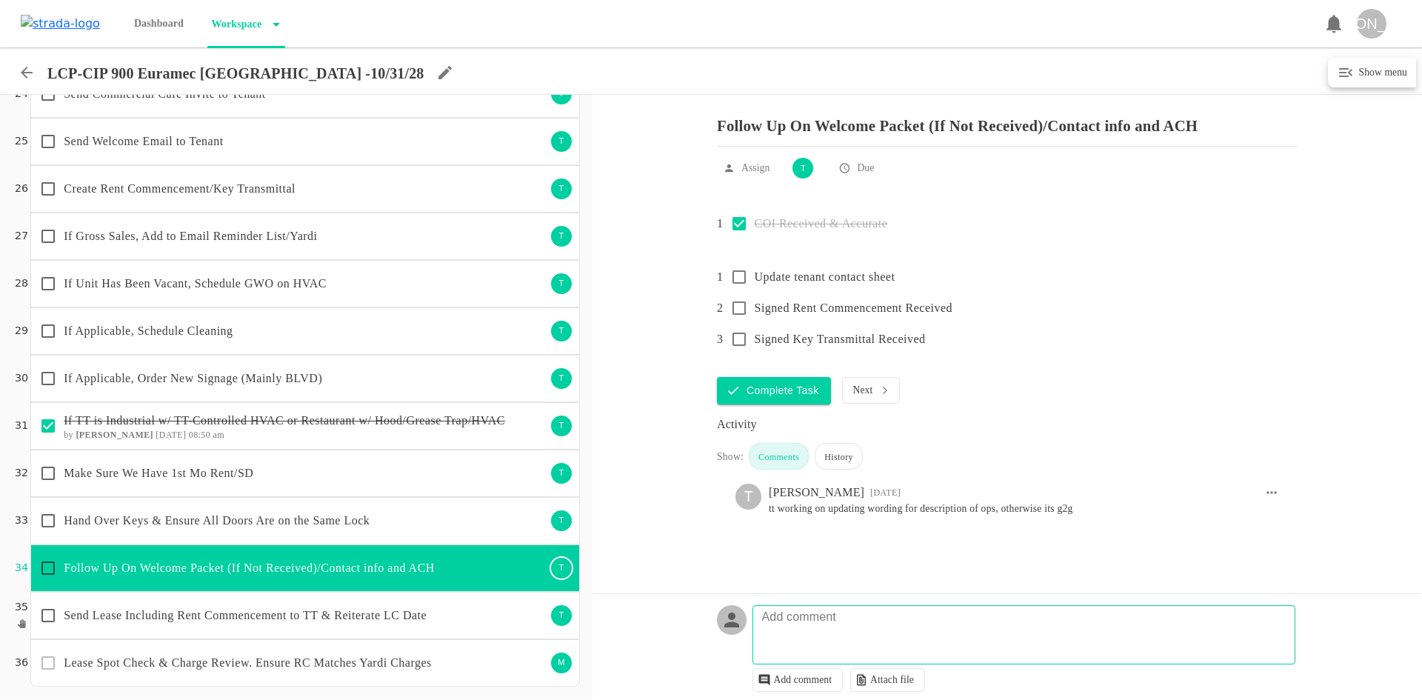
click at [798, 648] on textarea at bounding box center [1026, 641] width 542 height 43
type textarea "asked about COI as well"
